Goal: Book appointment/travel/reservation

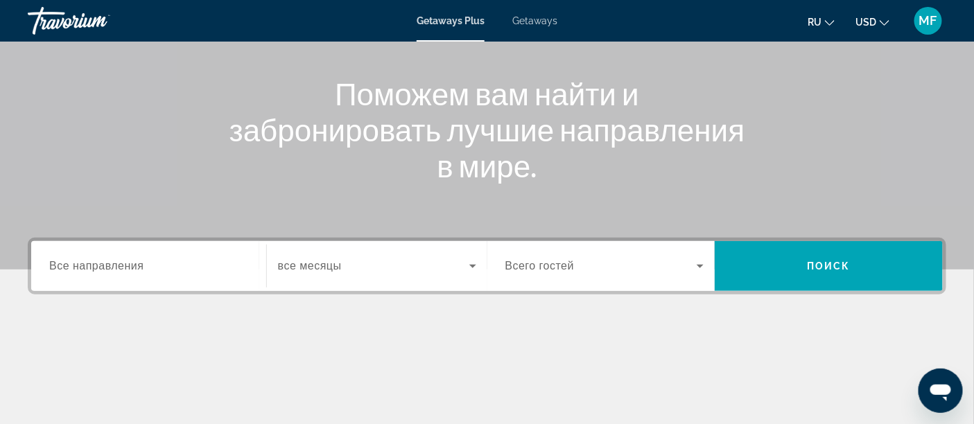
scroll to position [154, 0]
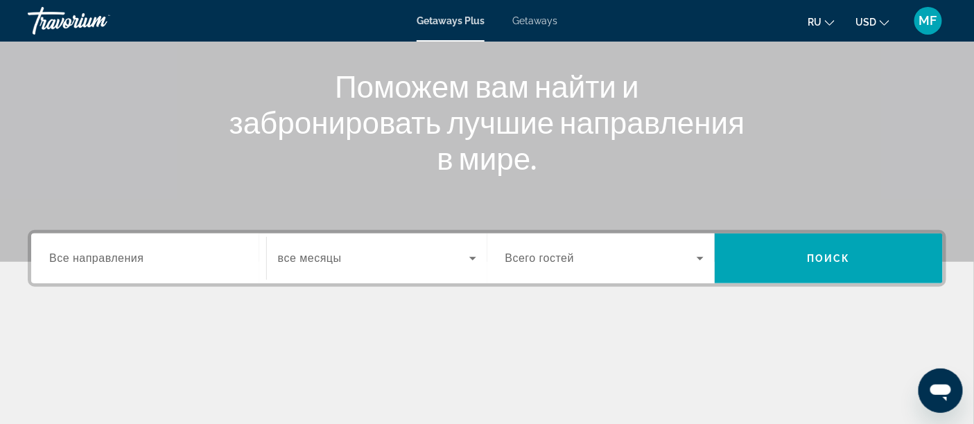
click at [132, 275] on div "Search widget" at bounding box center [148, 259] width 199 height 40
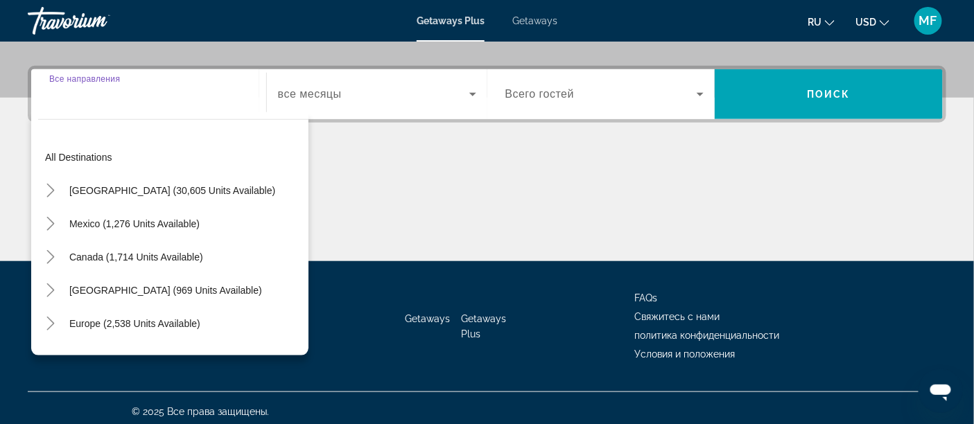
scroll to position [324, 0]
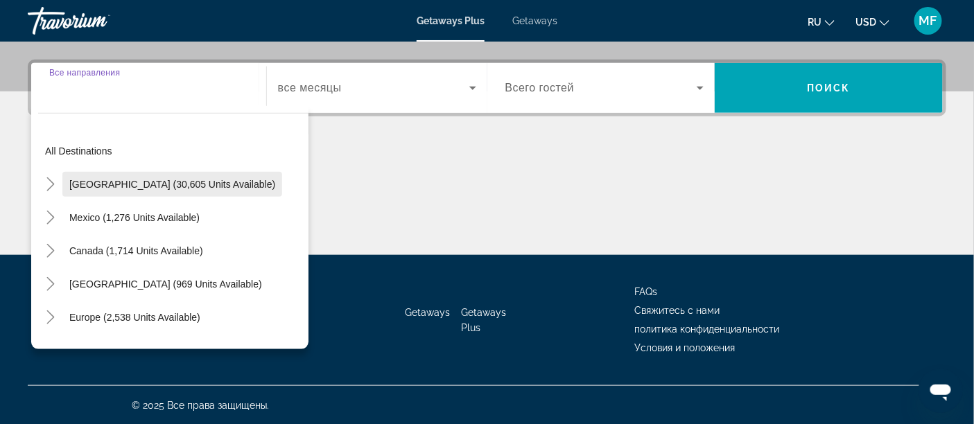
click at [212, 179] on span "[GEOGRAPHIC_DATA] (30,605 units available)" at bounding box center [172, 184] width 206 height 11
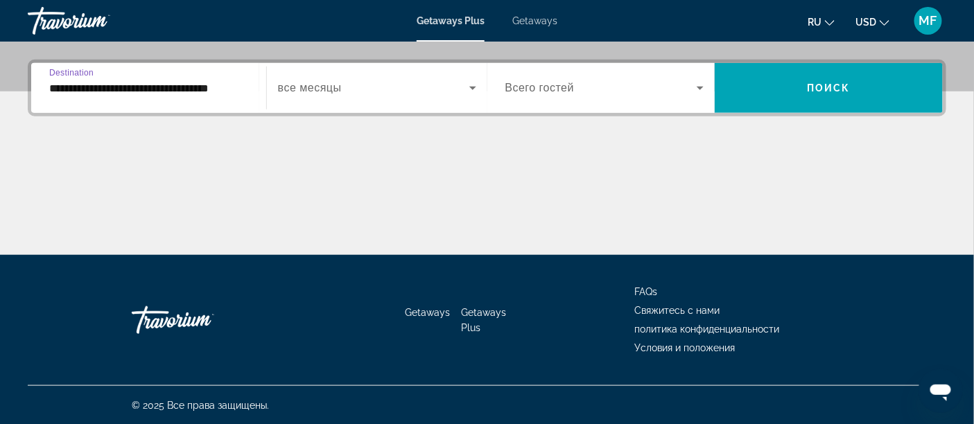
click at [473, 89] on icon "Search widget" at bounding box center [472, 88] width 17 height 17
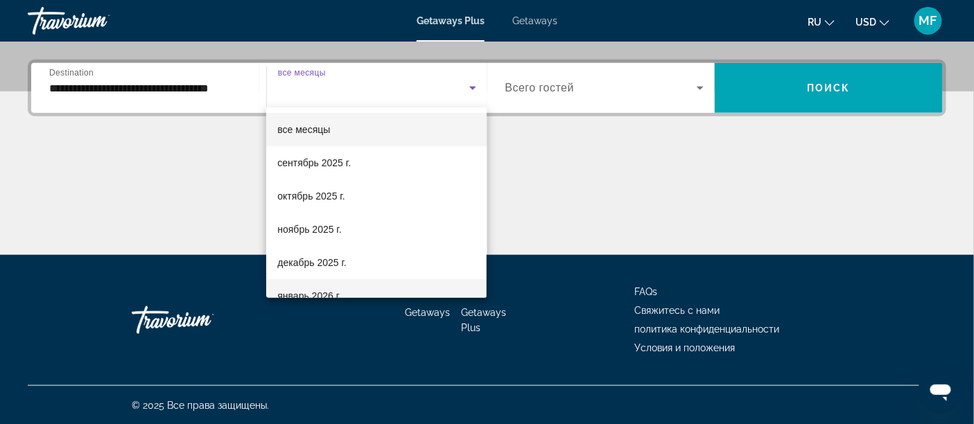
click at [420, 289] on mat-option "январь 2026 г." at bounding box center [376, 295] width 220 height 33
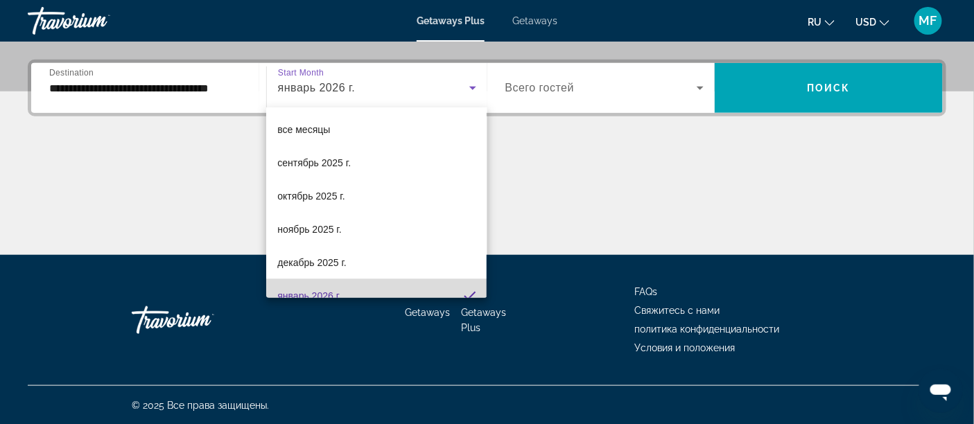
scroll to position [0, 0]
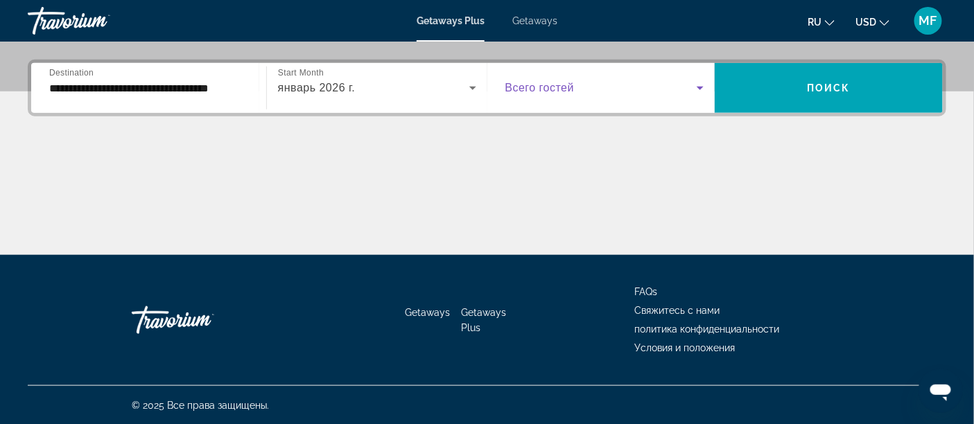
click at [698, 91] on icon "Search widget" at bounding box center [700, 88] width 17 height 17
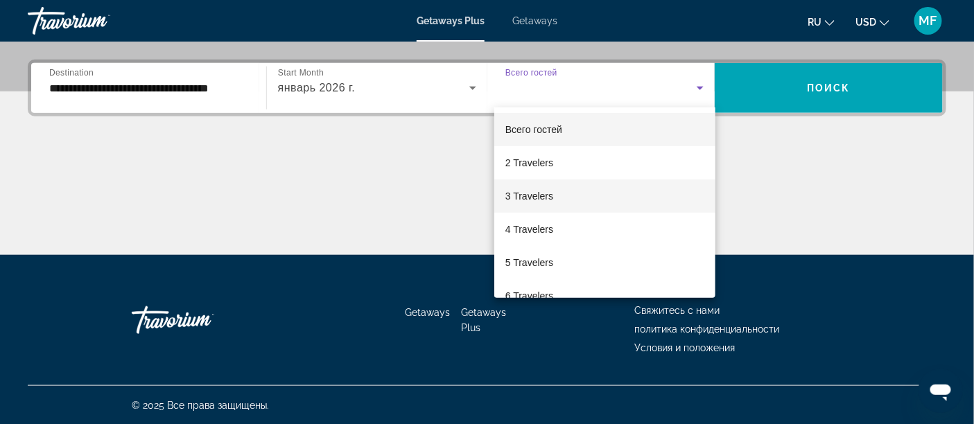
click at [562, 199] on mat-option "3 Travelers" at bounding box center [604, 196] width 221 height 33
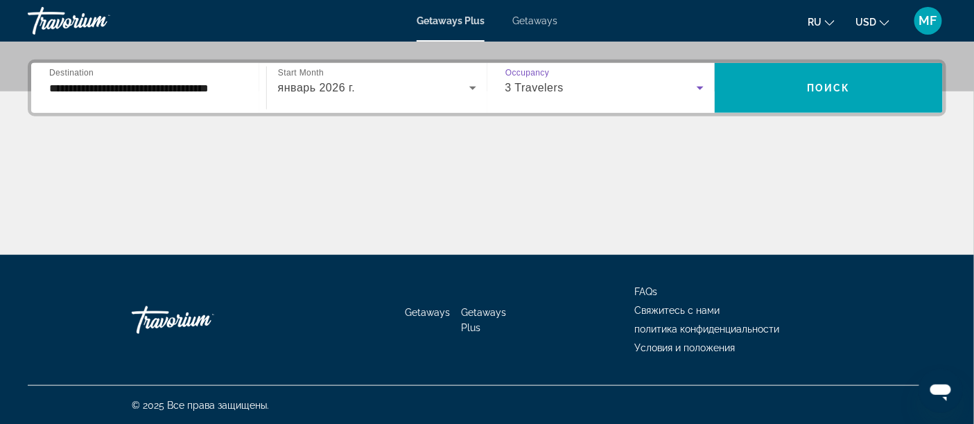
click at [177, 90] on input "**********" at bounding box center [148, 88] width 199 height 17
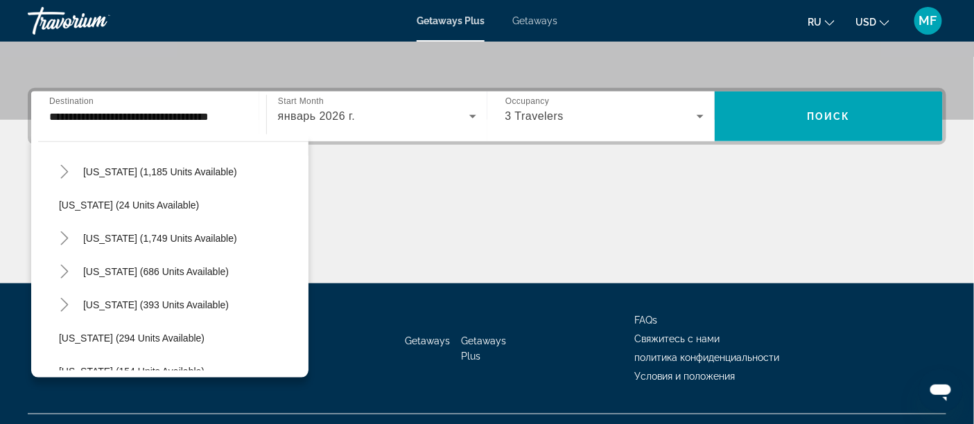
scroll to position [955, 0]
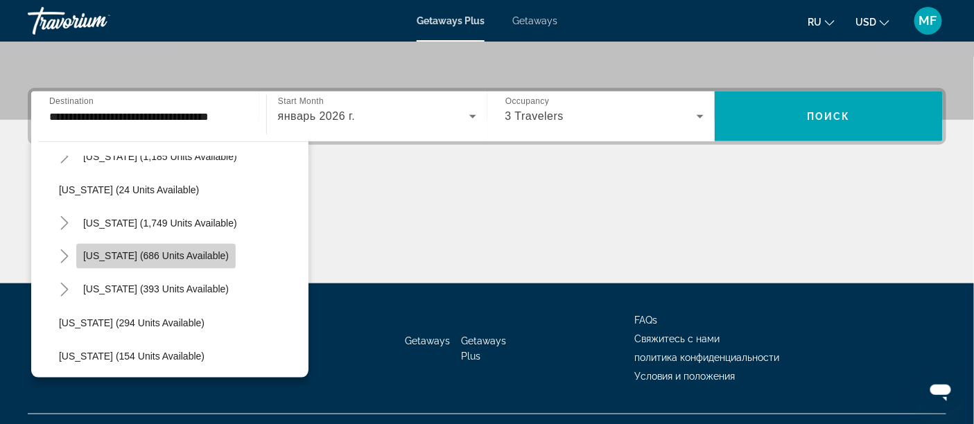
click at [205, 261] on span "Search widget" at bounding box center [155, 256] width 159 height 33
type input "**********"
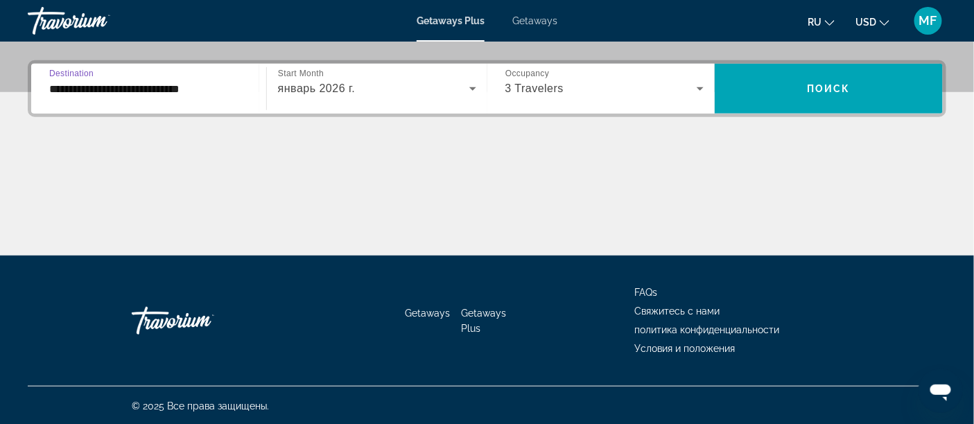
scroll to position [324, 0]
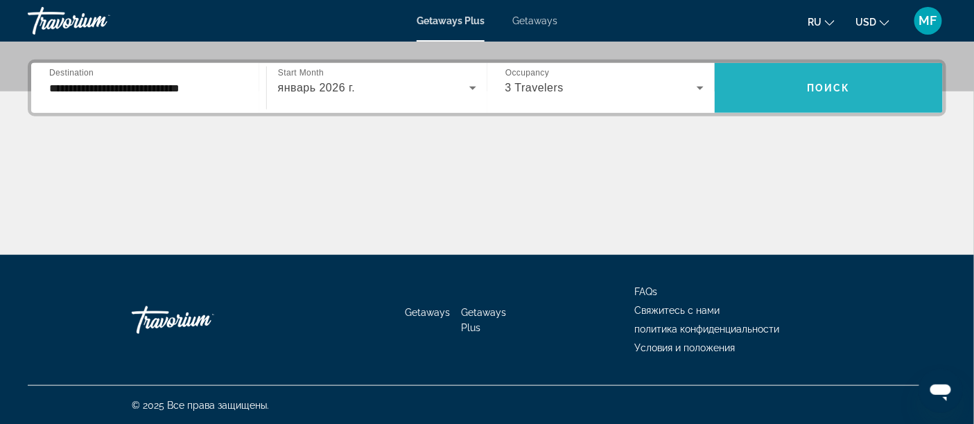
click at [795, 84] on span "Search widget" at bounding box center [829, 87] width 228 height 33
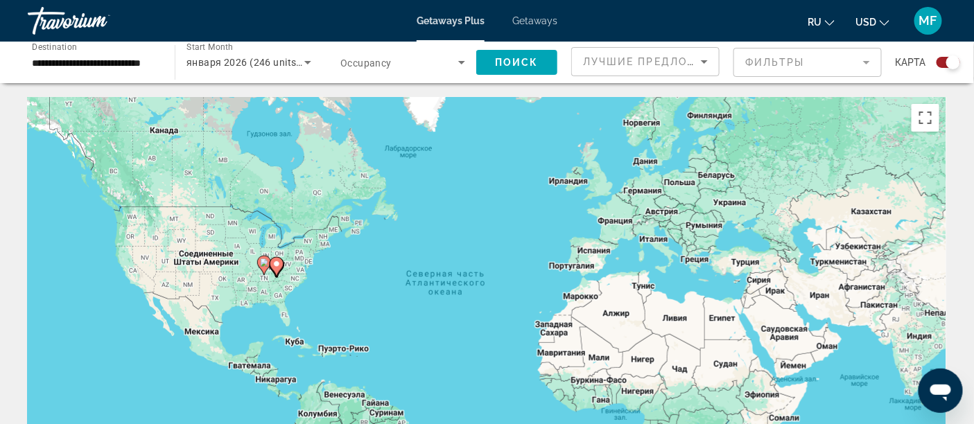
click at [265, 268] on icon "Main content" at bounding box center [263, 265] width 12 height 18
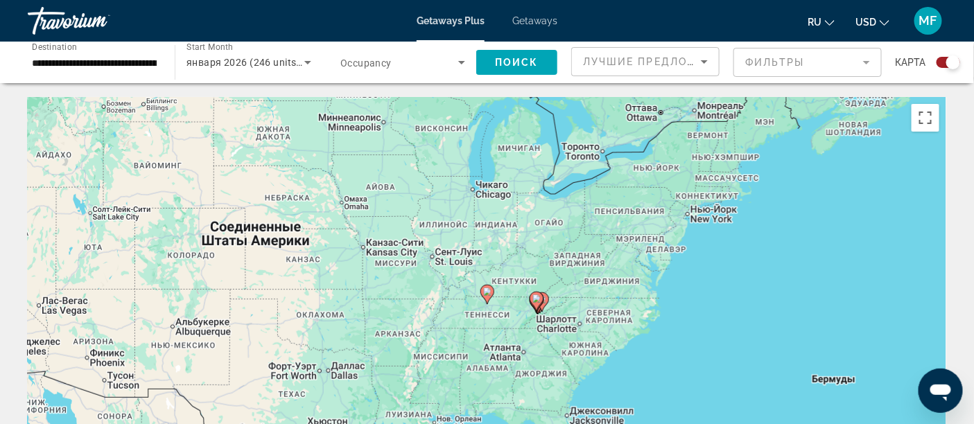
click at [489, 299] on icon "Main content" at bounding box center [486, 295] width 12 height 18
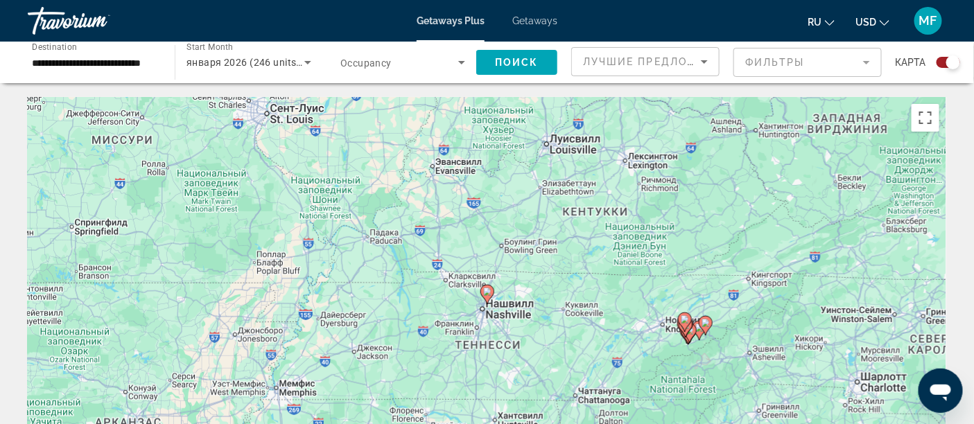
click at [489, 307] on div "Для навигации используйте клавиши со стрелками. Чтобы активировать перетаскиван…" at bounding box center [487, 305] width 919 height 416
click at [487, 300] on icon "Main content" at bounding box center [486, 295] width 12 height 18
type input "**********"
click at [487, 300] on icon "Main content" at bounding box center [486, 295] width 12 height 18
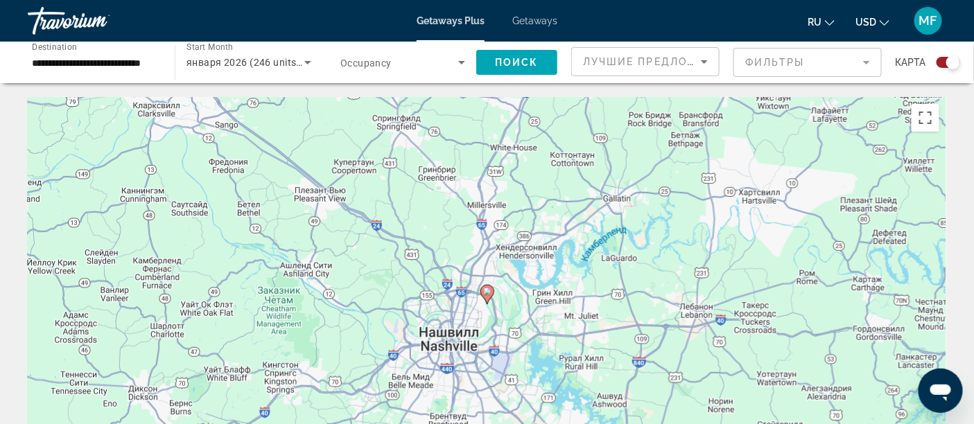
click at [492, 295] on icon "Main content" at bounding box center [486, 295] width 12 height 18
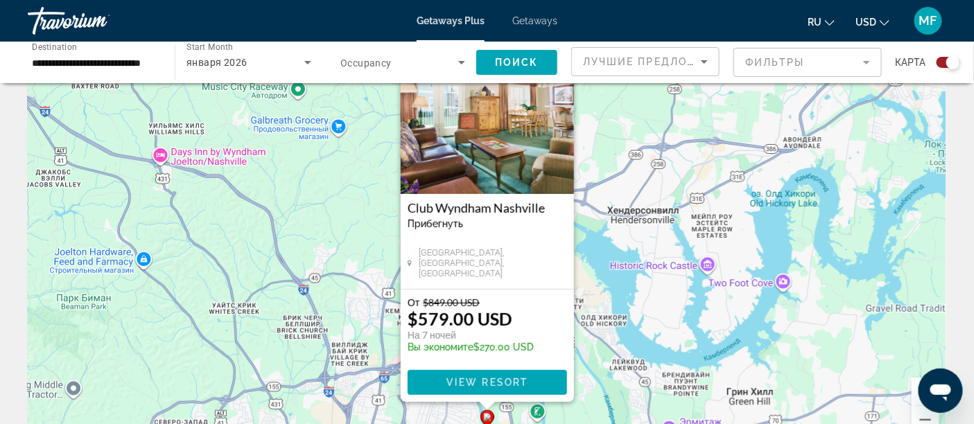
scroll to position [61, 0]
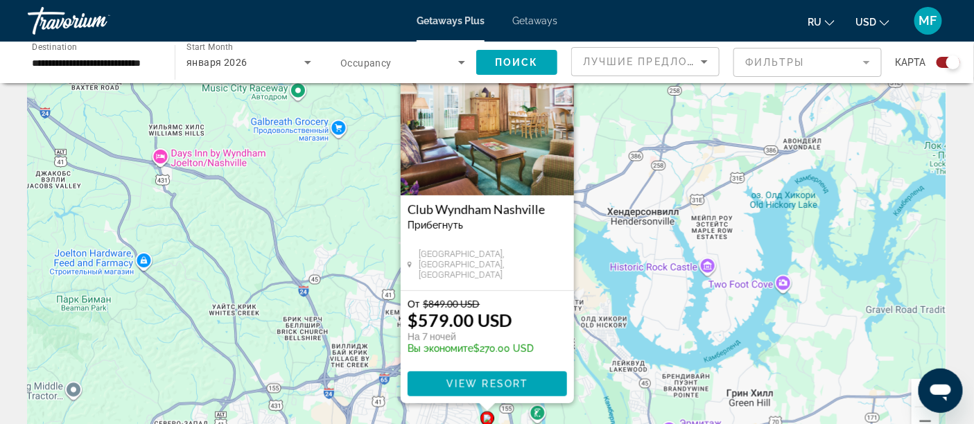
click at [483, 143] on img "Main content" at bounding box center [487, 126] width 173 height 139
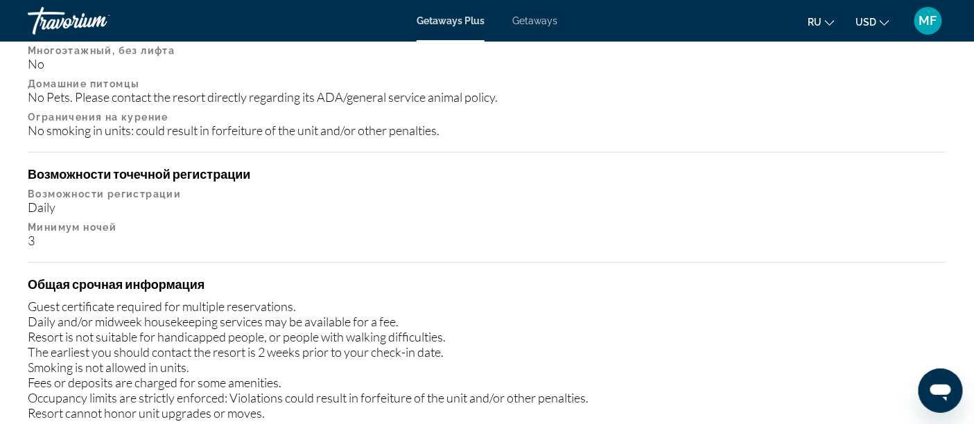
scroll to position [1571, 0]
